Goal: Information Seeking & Learning: Find specific fact

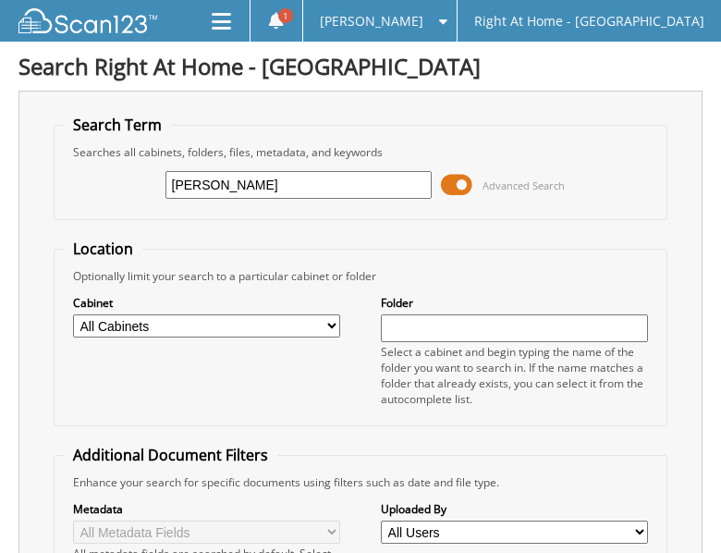
drag, startPoint x: 245, startPoint y: 176, endPoint x: 47, endPoint y: 193, distance: 198.5
click at [47, 193] on div "Search Term Searches all cabinets, folders, files, metadata, and keywords [PERS…" at bounding box center [360, 468] width 684 height 755
type input "f"
click at [181, 172] on input "f" at bounding box center [298, 185] width 267 height 28
type input "[PERSON_NAME]"
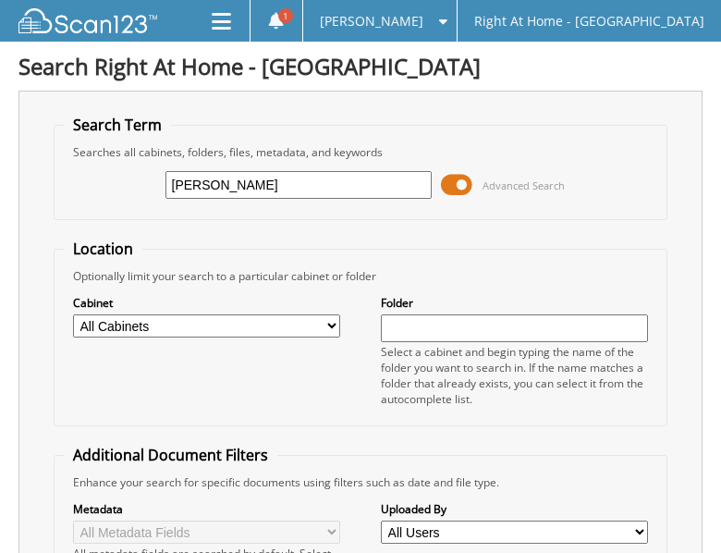
click at [454, 182] on span at bounding box center [456, 185] width 31 height 28
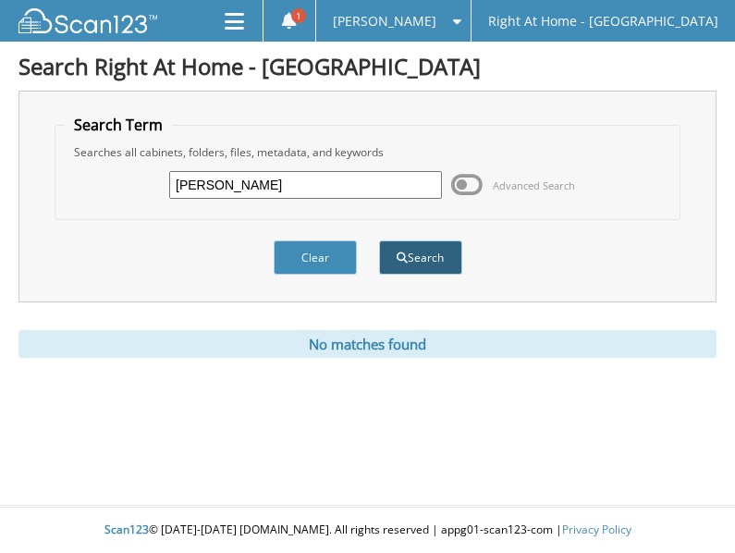
click at [433, 260] on button "Search" at bounding box center [420, 257] width 83 height 34
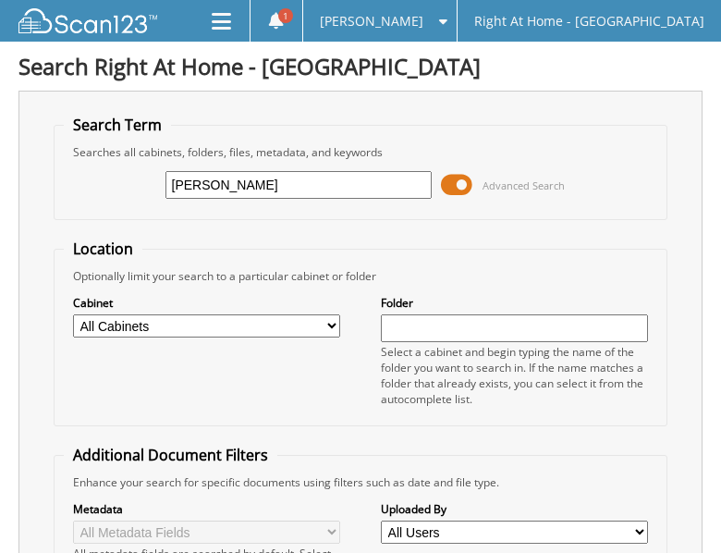
drag, startPoint x: 240, startPoint y: 208, endPoint x: 75, endPoint y: 156, distance: 173.3
click at [76, 160] on div "pingel Advanced Search" at bounding box center [360, 185] width 593 height 50
type input "margery"
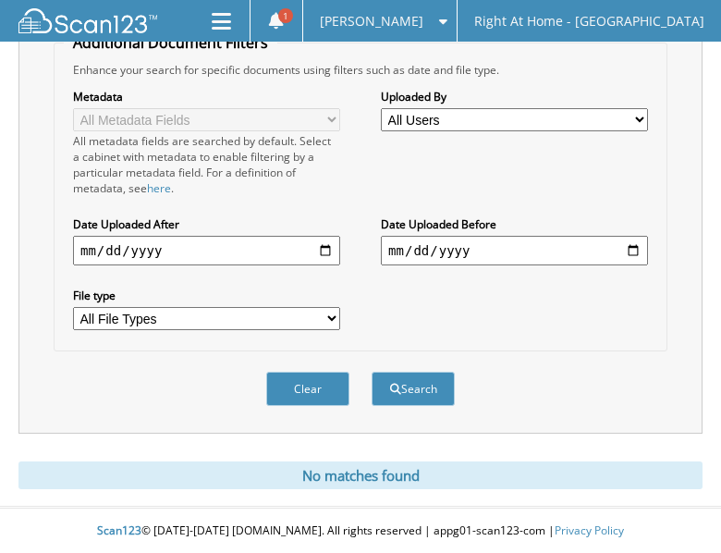
scroll to position [414, 0]
